Goal: Task Accomplishment & Management: Use online tool/utility

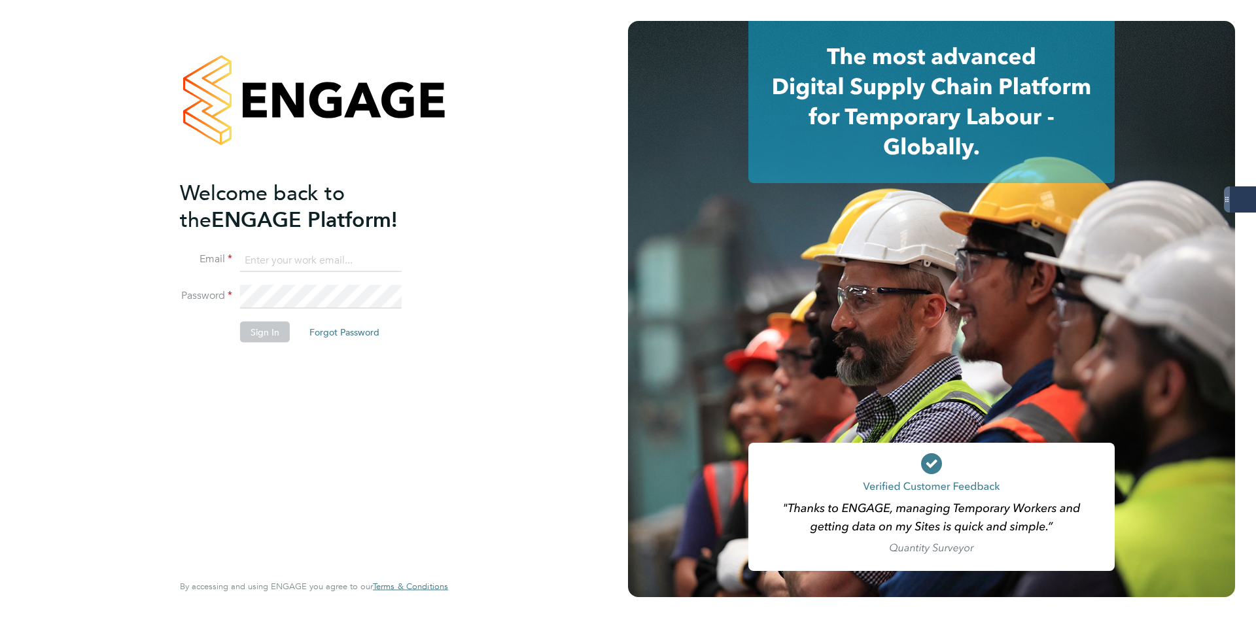
type input "[EMAIL_ADDRESS][DOMAIN_NAME]"
click at [270, 329] on button "Sign In" at bounding box center [265, 331] width 50 height 21
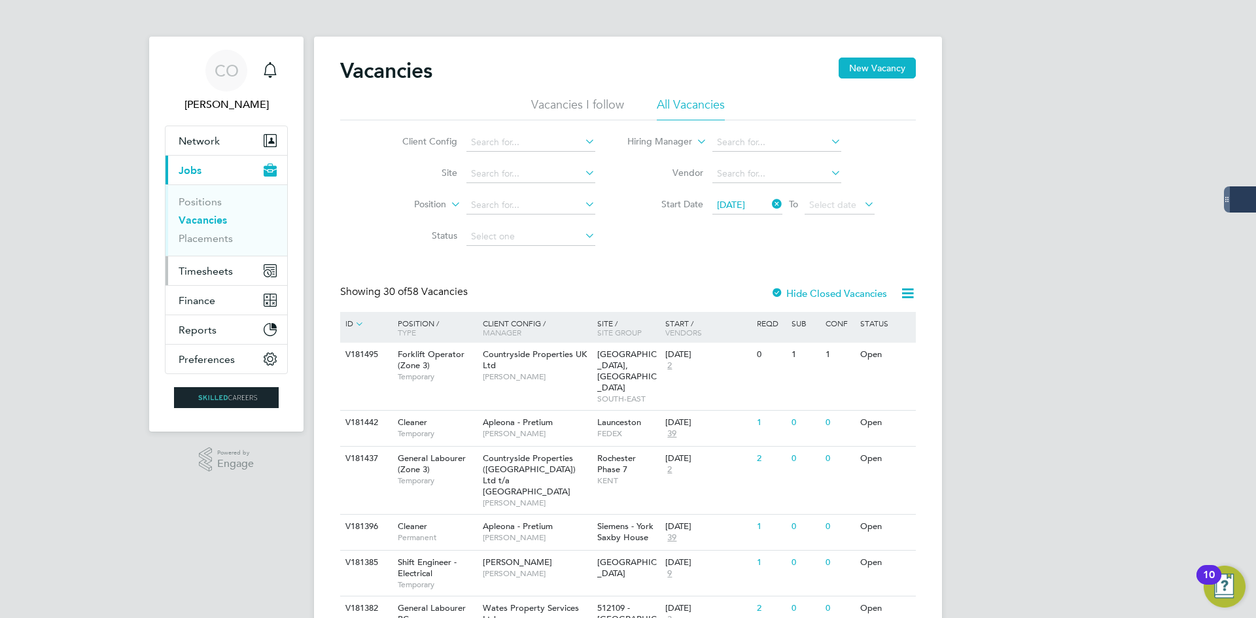
click at [197, 266] on span "Timesheets" at bounding box center [206, 271] width 54 height 12
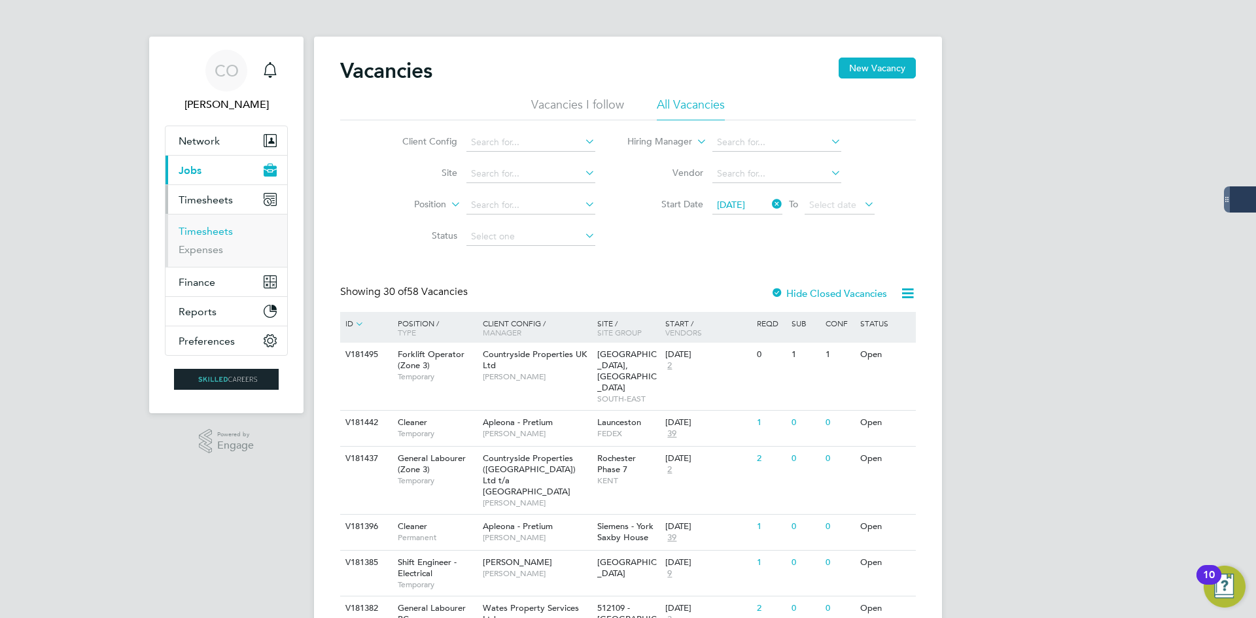
click at [214, 236] on link "Timesheets" at bounding box center [206, 231] width 54 height 12
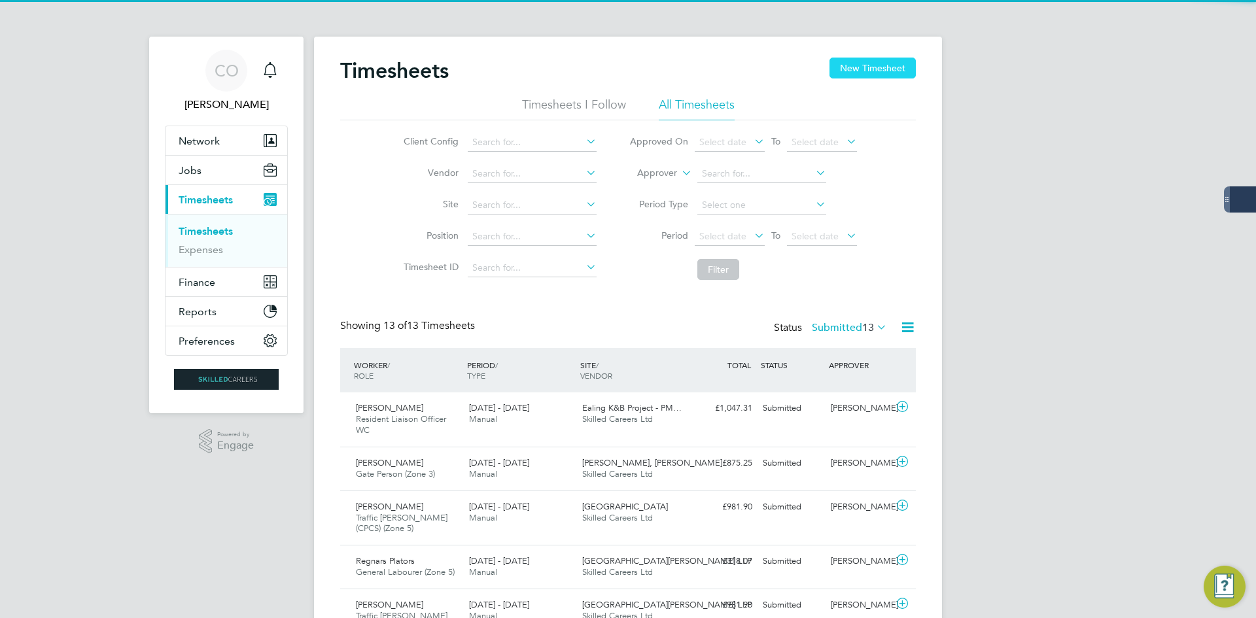
click at [900, 61] on button "New Timesheet" at bounding box center [873, 68] width 86 height 21
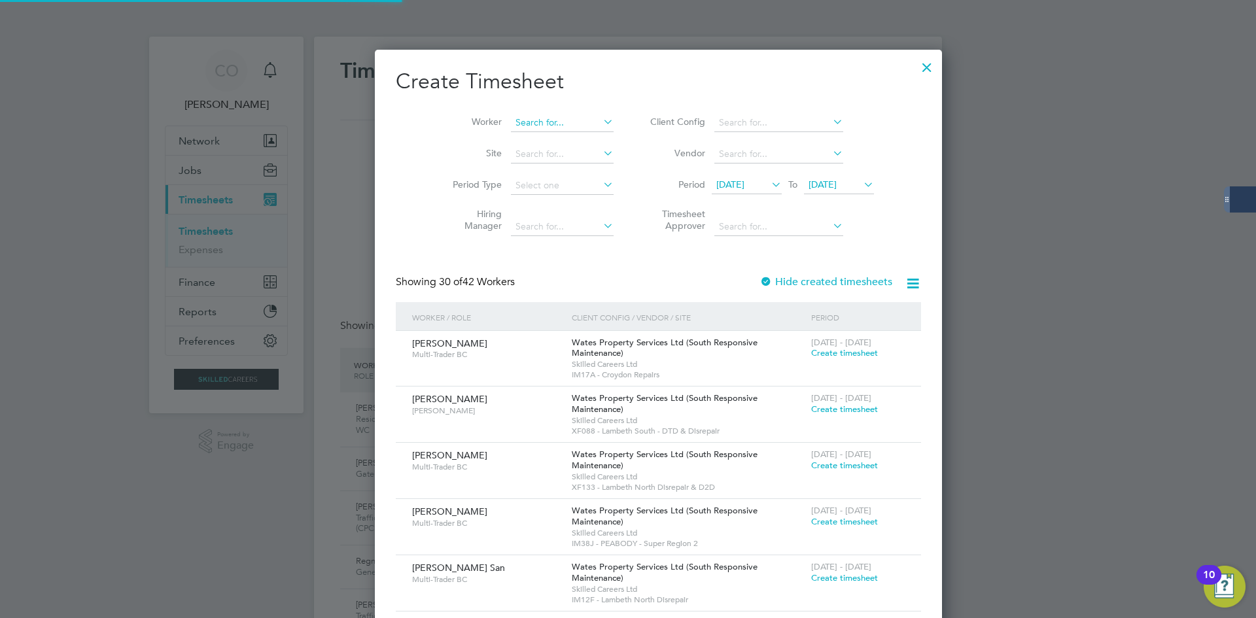
click at [523, 122] on input at bounding box center [562, 123] width 103 height 18
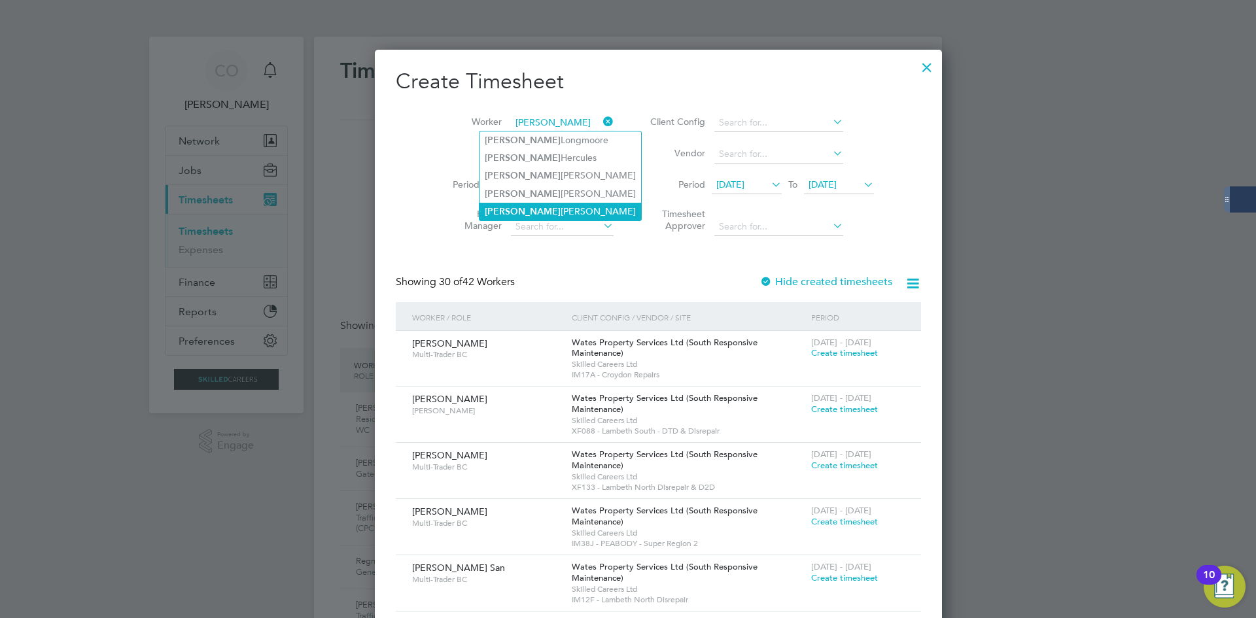
click at [539, 213] on li "Reece Reed" at bounding box center [561, 212] width 162 height 18
type input "Reece Reed"
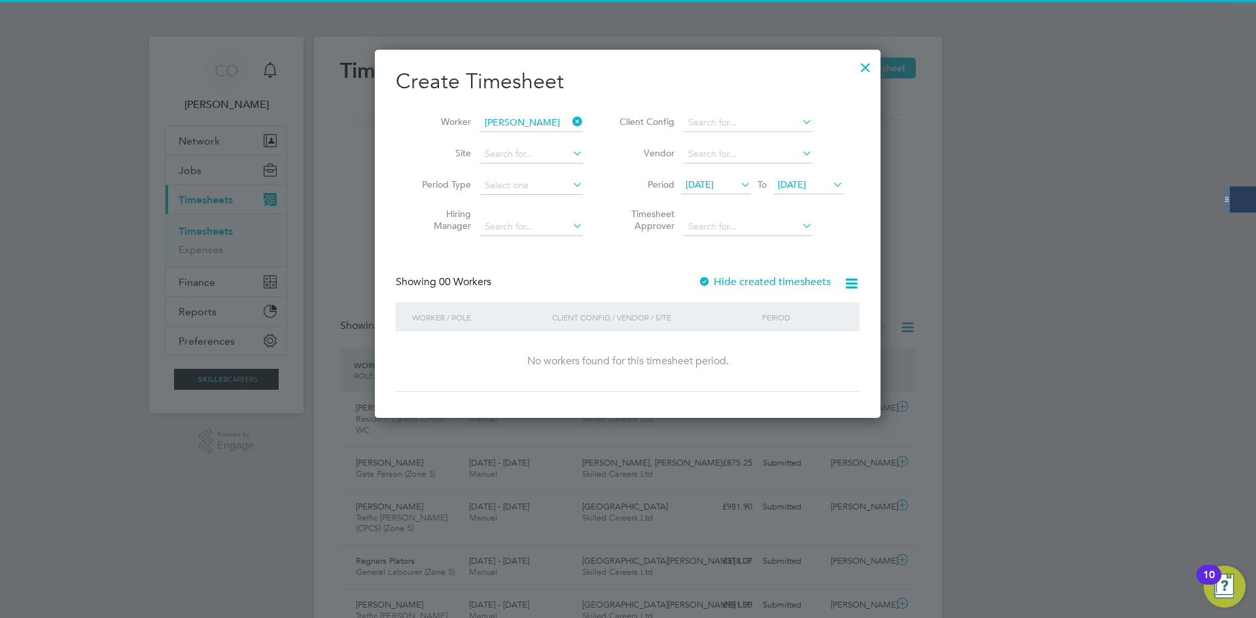
click at [803, 283] on label "Hide created timesheets" at bounding box center [764, 282] width 133 height 13
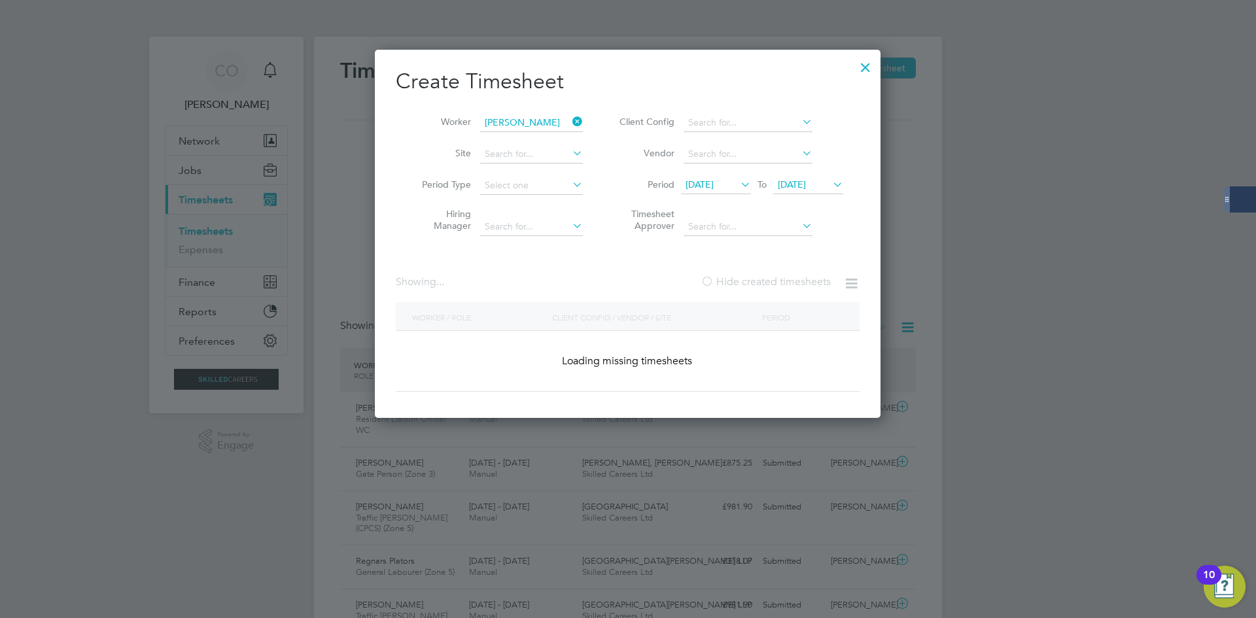
click at [803, 283] on label "Hide created timesheets" at bounding box center [766, 282] width 130 height 13
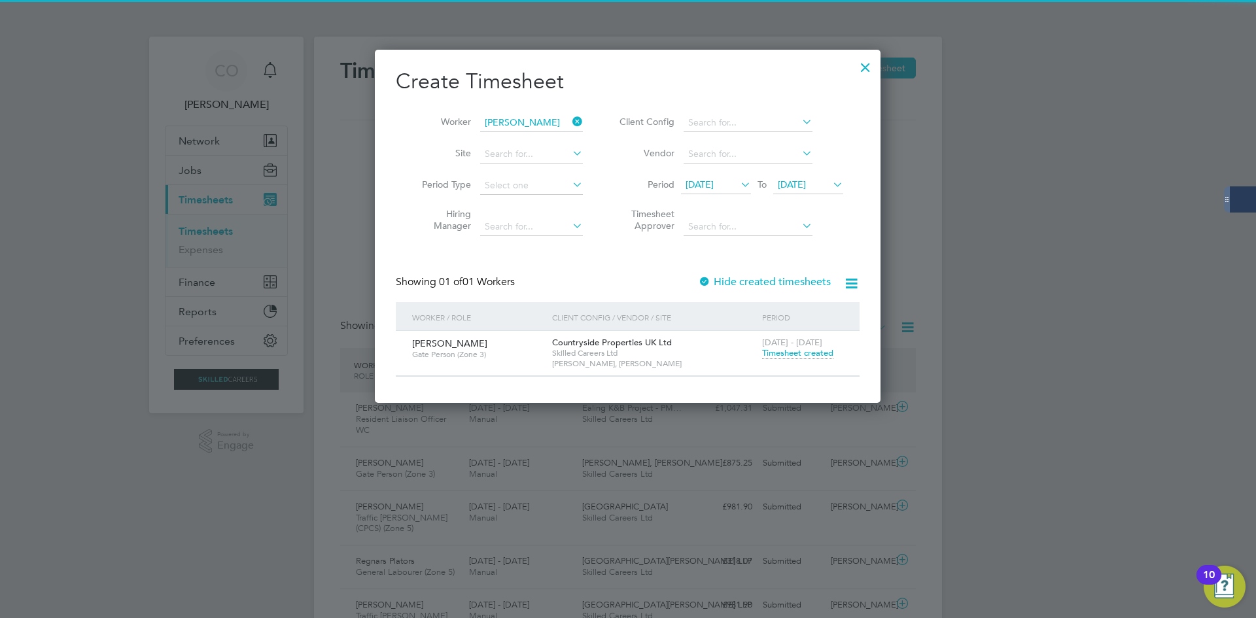
click at [790, 351] on span "Timesheet created" at bounding box center [797, 353] width 71 height 12
